Goal: Information Seeking & Learning: Learn about a topic

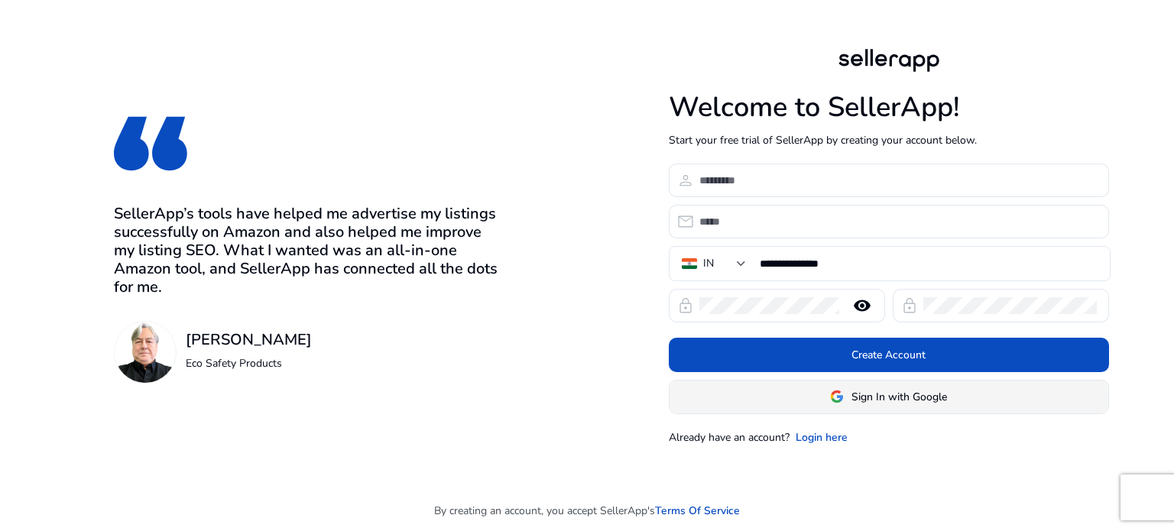
click at [804, 391] on span at bounding box center [888, 396] width 439 height 37
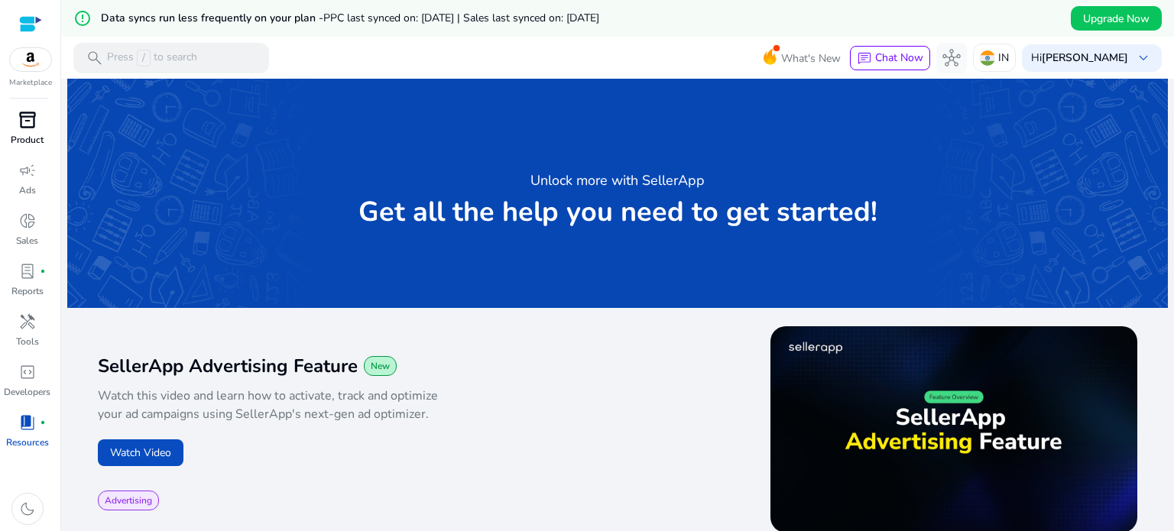
click at [37, 125] on div "inventory_2" at bounding box center [27, 120] width 43 height 24
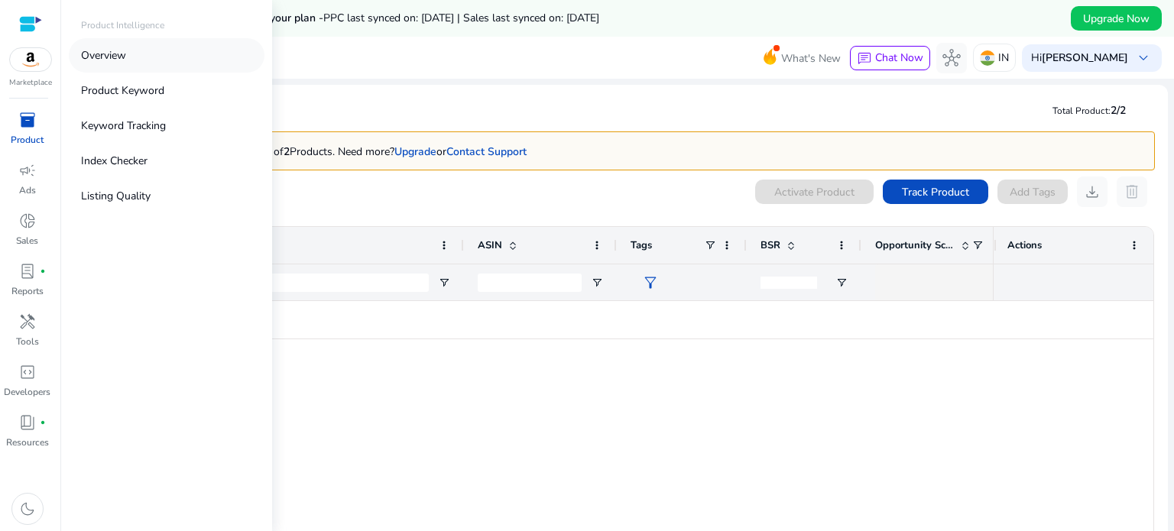
click at [128, 58] on link "Overview" at bounding box center [167, 55] width 196 height 34
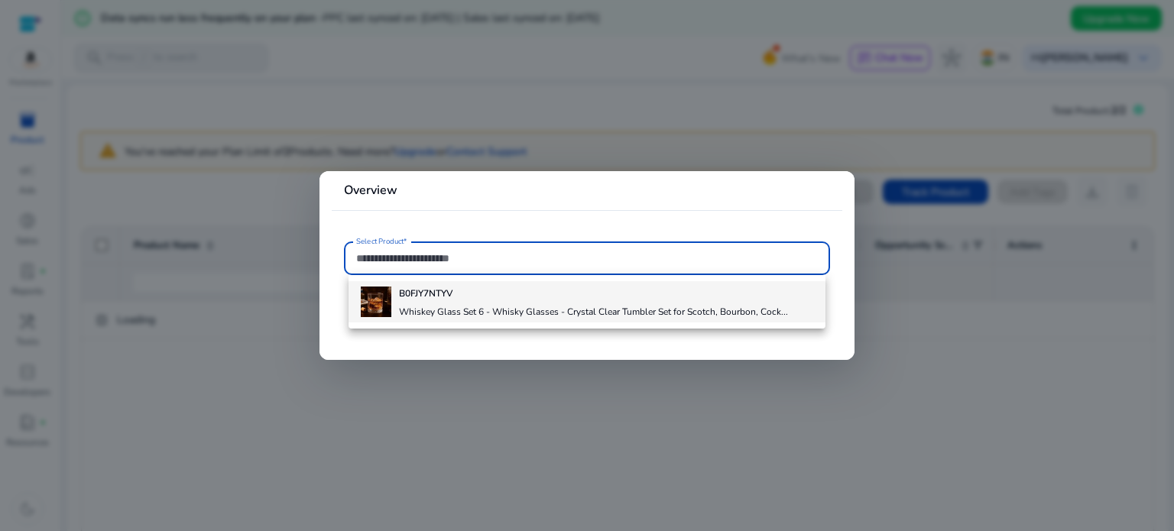
click at [411, 313] on h4 "Whiskey Glass Set 6 - Whisky Glasses - Crystal Clear Tumbler Set for Scotch, Bo…" at bounding box center [593, 312] width 389 height 12
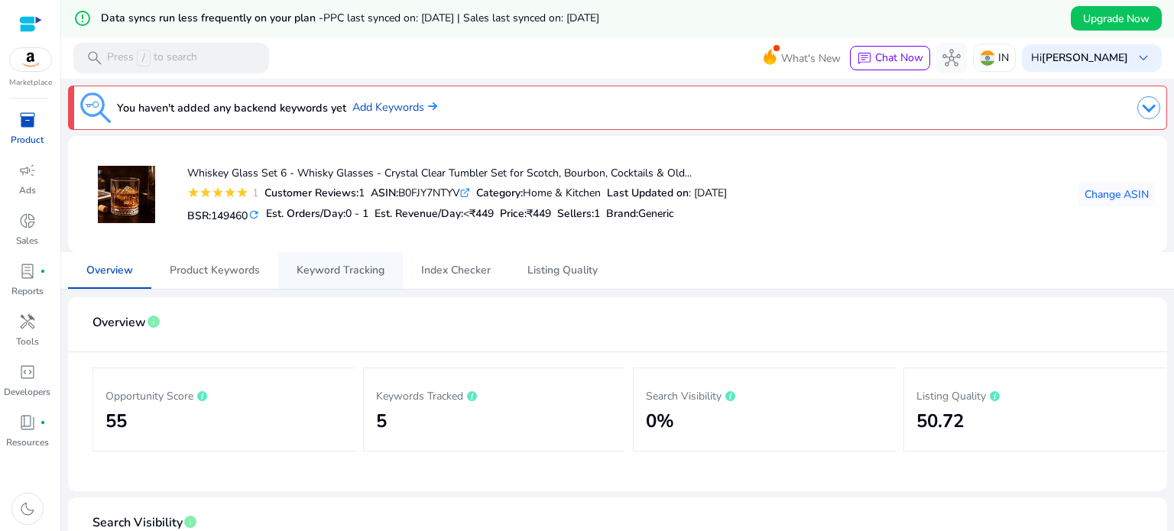
click at [367, 269] on span "Keyword Tracking" at bounding box center [341, 270] width 88 height 11
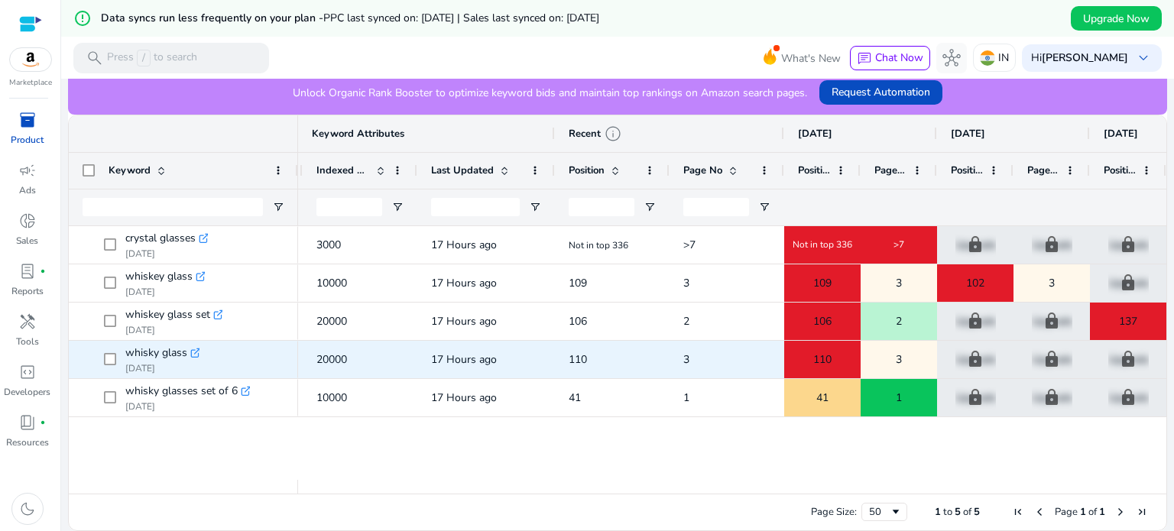
scroll to position [0, 263]
